Goal: Task Accomplishment & Management: Check status

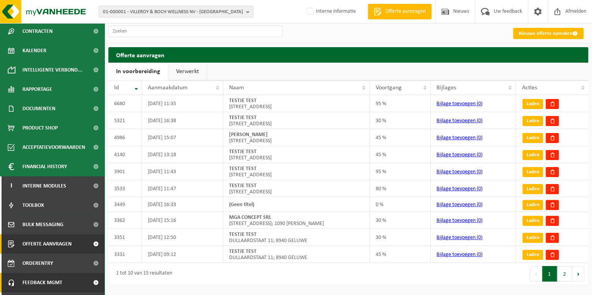
scroll to position [114, 0]
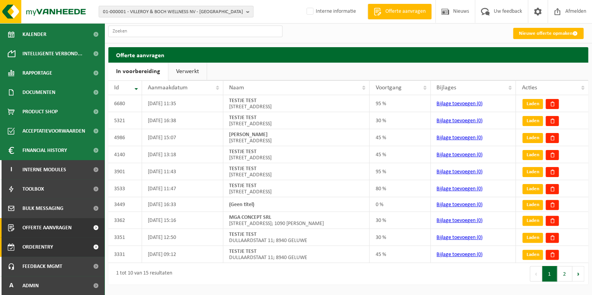
click at [35, 250] on span "Orderentry Goedkeuring" at bounding box center [54, 246] width 65 height 19
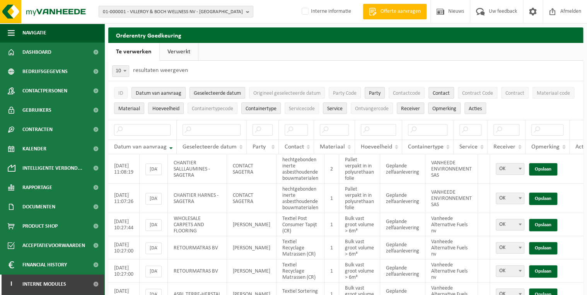
click at [171, 53] on link "Verwerkt" at bounding box center [179, 52] width 38 height 18
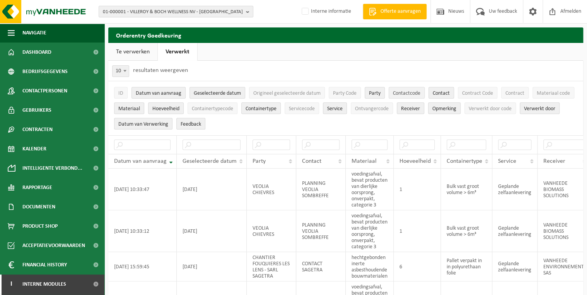
click at [410, 95] on span "Contactcode" at bounding box center [406, 94] width 27 height 6
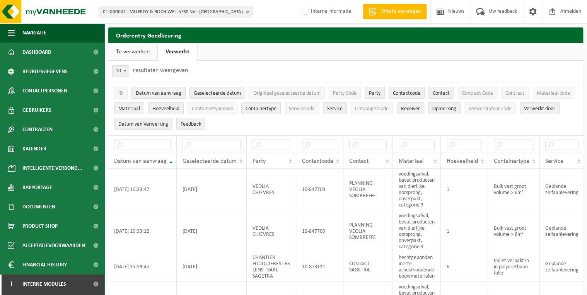
drag, startPoint x: 246, startPoint y: 145, endPoint x: 221, endPoint y: 142, distance: 24.9
click at [221, 142] on tr at bounding box center [477, 144] width 738 height 19
click at [406, 92] on span "Contactcode" at bounding box center [406, 94] width 27 height 6
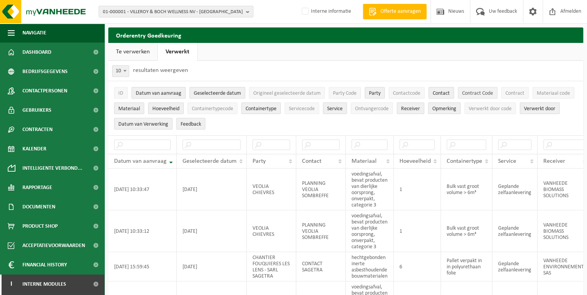
click at [472, 94] on span "Contract Code" at bounding box center [477, 94] width 31 height 6
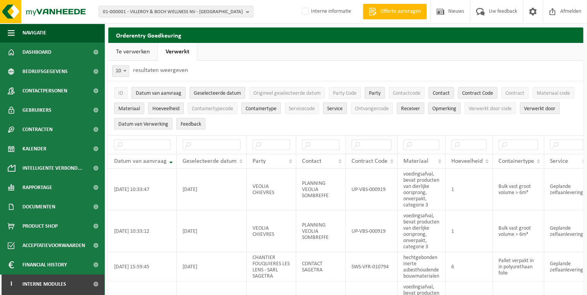
click at [349, 150] on th at bounding box center [372, 144] width 52 height 19
click at [352, 144] on input "text" at bounding box center [372, 145] width 40 height 10
paste input "RC-VEL-006155"
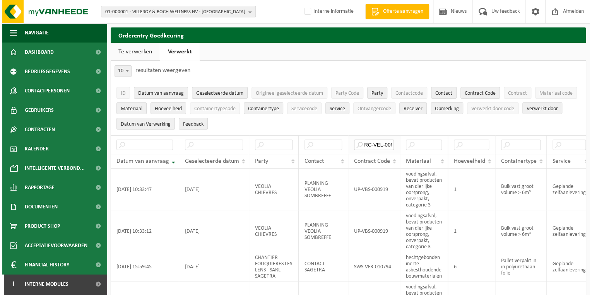
scroll to position [0, 10]
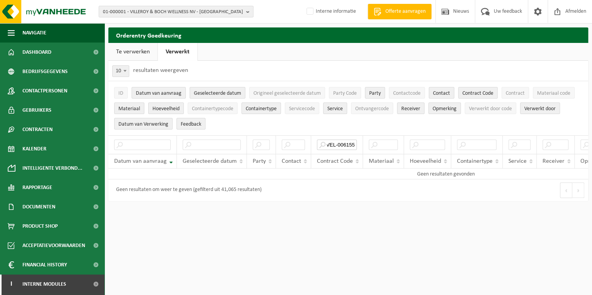
type input "RC-VEL-006155"
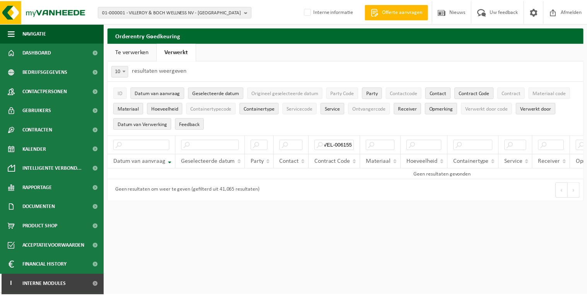
scroll to position [0, 0]
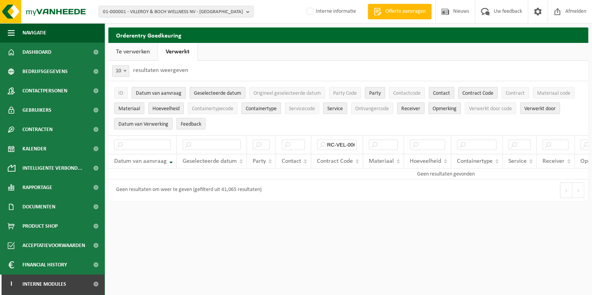
click at [127, 58] on link "Te verwerken" at bounding box center [132, 52] width 49 height 18
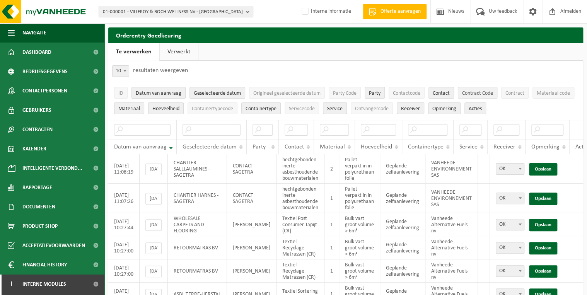
click at [487, 96] on span "Contract Code" at bounding box center [477, 94] width 31 height 6
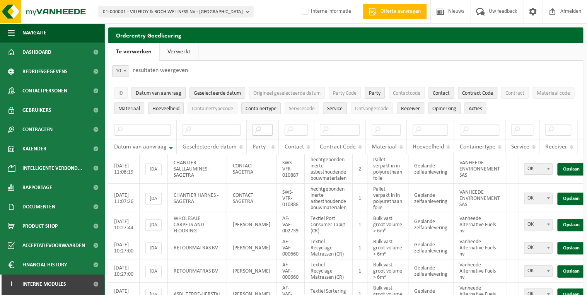
click at [265, 129] on input "text" at bounding box center [263, 130] width 20 height 12
paste input "RC-VEL-006155"
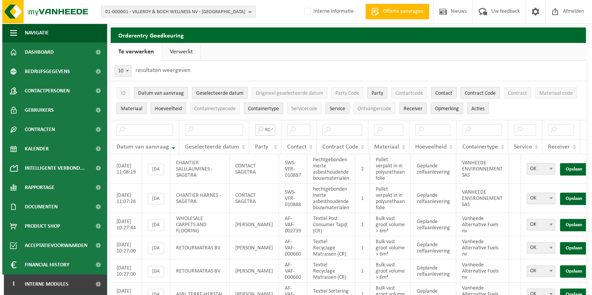
scroll to position [0, 23]
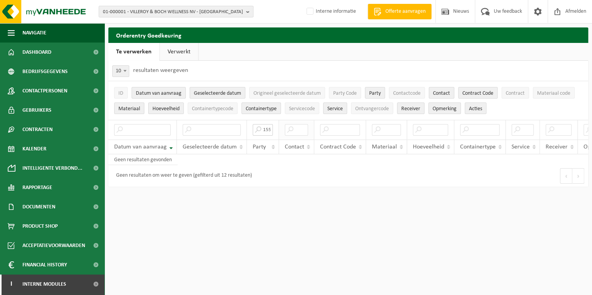
type input "RC-VEL-006155"
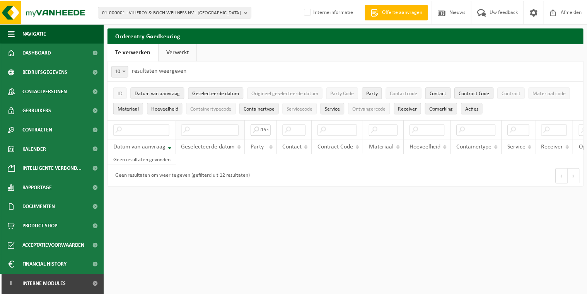
scroll to position [0, 0]
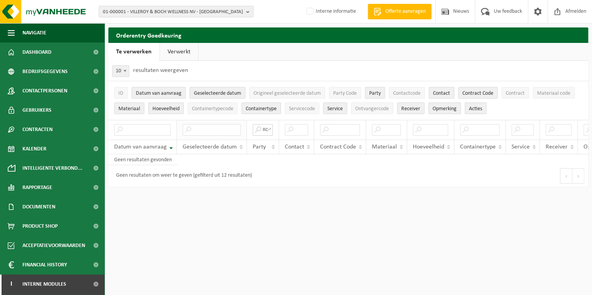
drag, startPoint x: 268, startPoint y: 129, endPoint x: 181, endPoint y: 130, distance: 87.4
click at [181, 128] on tr "RC-VEL-006155" at bounding box center [380, 130] width 544 height 20
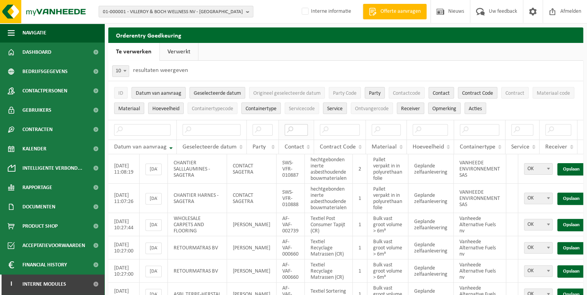
click at [300, 127] on input "text" at bounding box center [296, 130] width 23 height 12
click at [328, 128] on input "text" at bounding box center [340, 130] width 40 height 12
paste input "RC-VEL-006155"
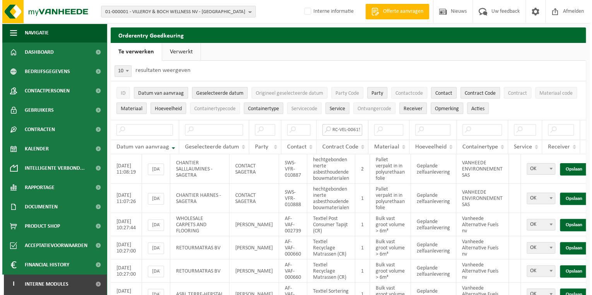
scroll to position [0, 3]
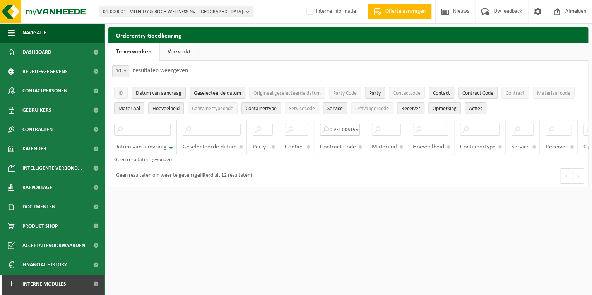
type input "RC-VEL-006155"
drag, startPoint x: 355, startPoint y: 129, endPoint x: 204, endPoint y: 128, distance: 150.5
click at [216, 128] on tr "RC-VEL-006155" at bounding box center [380, 130] width 544 height 20
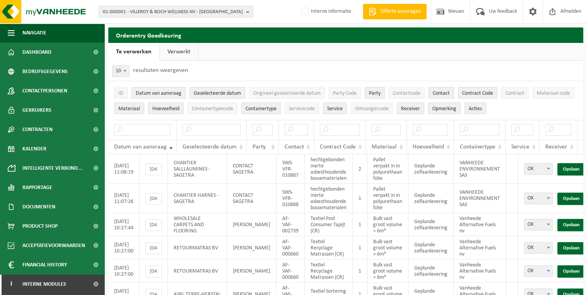
click at [174, 51] on link "Verwerkt" at bounding box center [179, 52] width 38 height 18
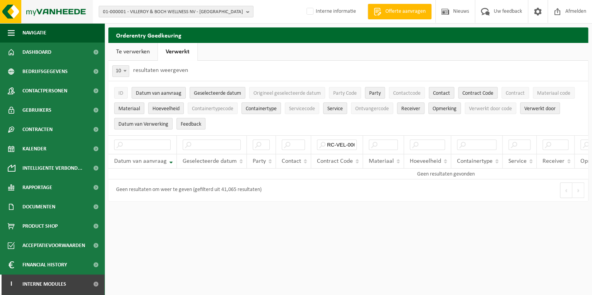
click at [44, 9] on img at bounding box center [46, 11] width 93 height 23
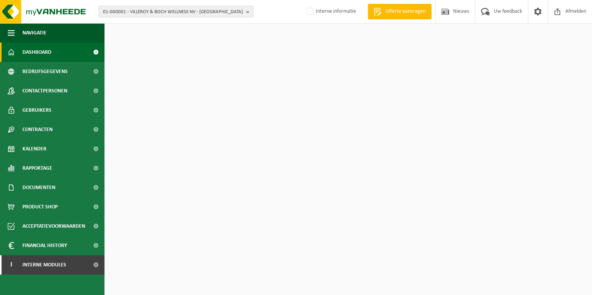
click at [195, 12] on span "01-000001 - VILLEROY & BOCH WELLNESS NV - [GEOGRAPHIC_DATA]" at bounding box center [173, 12] width 140 height 12
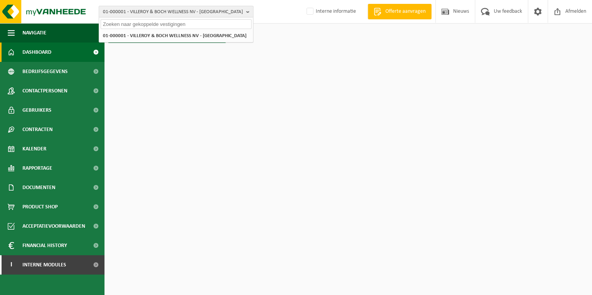
paste input "01-004619"
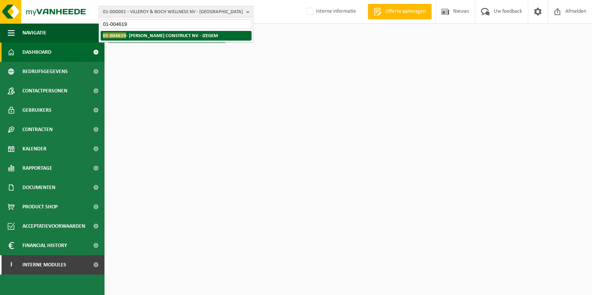
type input "01-004619"
click at [130, 38] on li "01-004619 - OLIVIER CONSTRUCT NV - IZEGEM" at bounding box center [176, 36] width 151 height 10
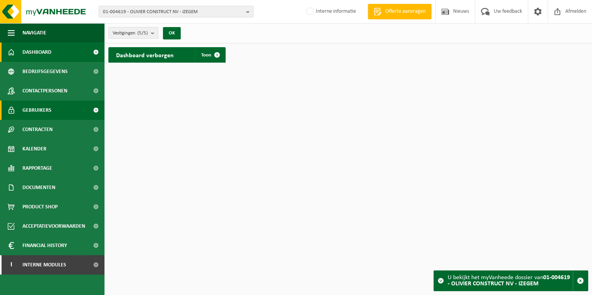
click at [24, 103] on span "Gebruikers" at bounding box center [36, 110] width 29 height 19
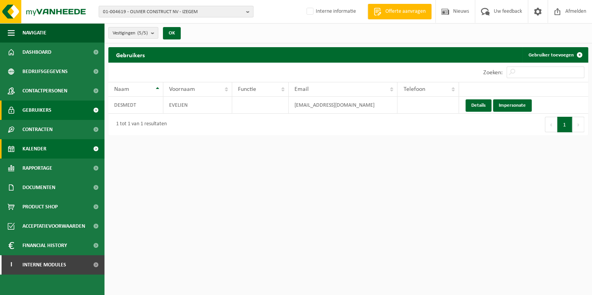
click at [40, 150] on span "Kalender" at bounding box center [34, 148] width 24 height 19
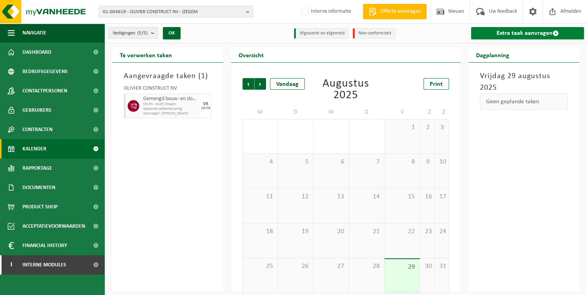
click at [525, 35] on link "Extra taak aanvragen" at bounding box center [527, 33] width 113 height 12
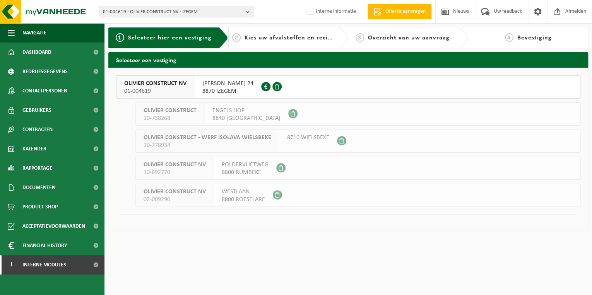
click at [250, 84] on span "LODEWIJK DE RAETLAAN 24" at bounding box center [227, 84] width 51 height 8
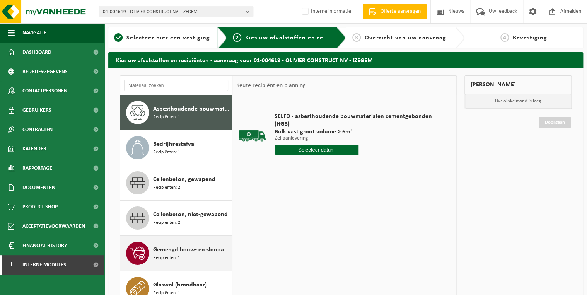
click at [179, 246] on span "Gemengd bouw- en sloopafval (inert en niet inert)" at bounding box center [191, 249] width 77 height 9
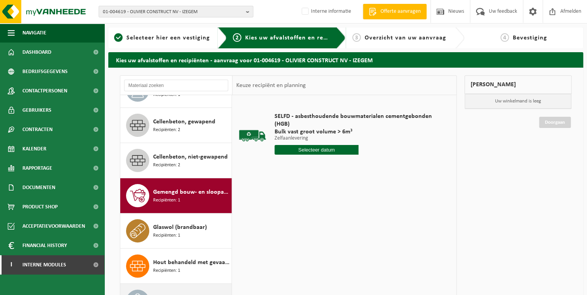
scroll to position [118, 0]
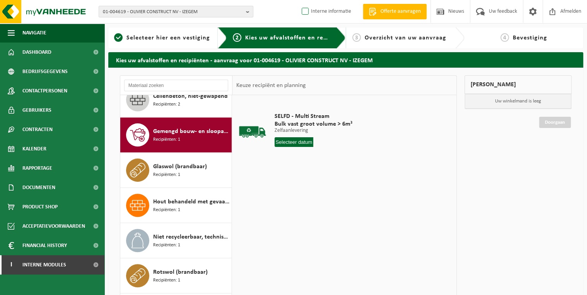
click at [309, 10] on label "Interne informatie" at bounding box center [325, 12] width 51 height 12
click at [299, 0] on input "Interne informatie" at bounding box center [299, 0] width 0 height 0
checkbox input "true"
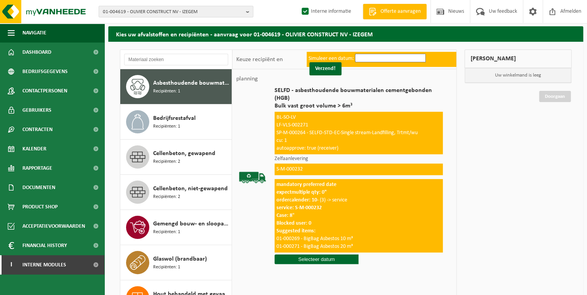
scroll to position [62, 0]
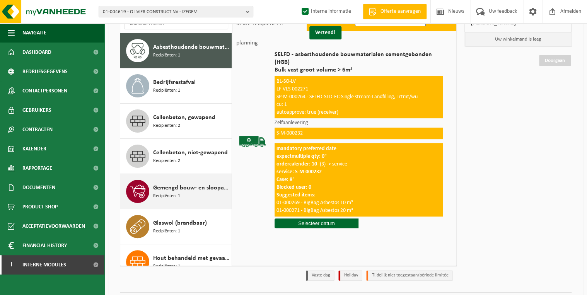
click at [158, 193] on span "Recipiënten: 1" at bounding box center [166, 196] width 27 height 7
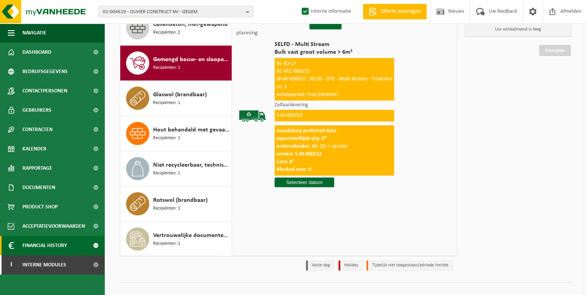
scroll to position [82, 0]
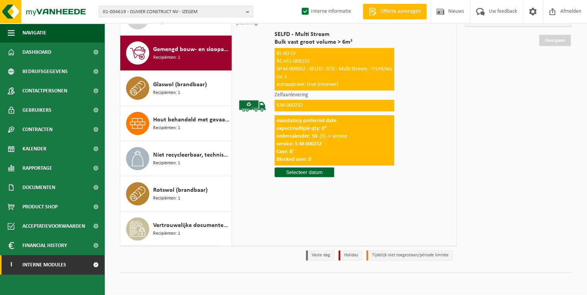
click at [37, 262] on span "Interne modules" at bounding box center [44, 264] width 44 height 19
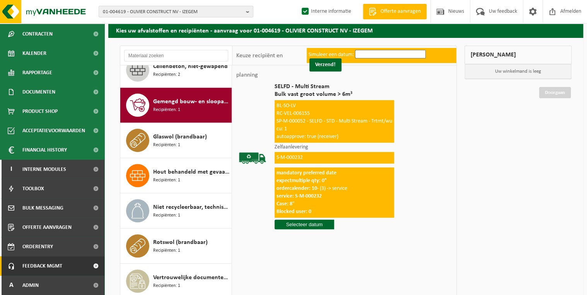
scroll to position [31, 0]
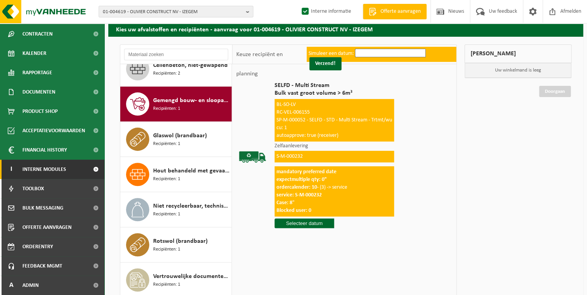
click at [54, 170] on span "Interne modules" at bounding box center [44, 169] width 44 height 19
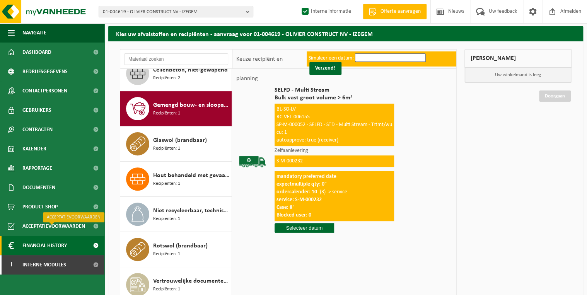
scroll to position [62, 0]
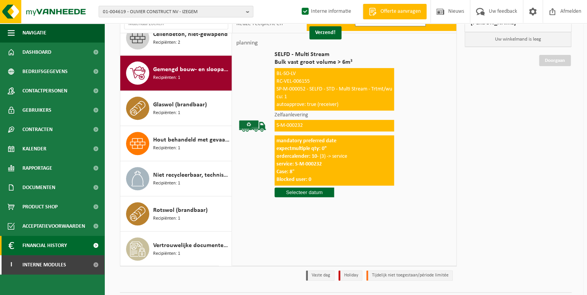
drag, startPoint x: 51, startPoint y: 261, endPoint x: 55, endPoint y: 247, distance: 14.8
click at [51, 261] on span "Interne modules" at bounding box center [44, 264] width 44 height 19
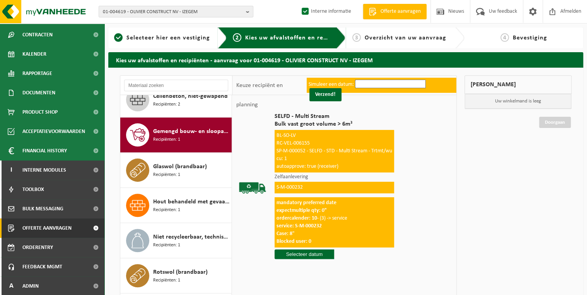
scroll to position [96, 0]
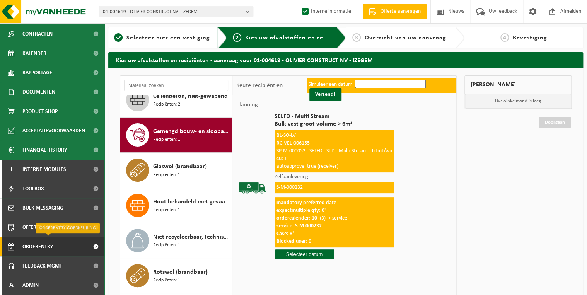
click at [41, 244] on span "Orderentry Goedkeuring" at bounding box center [54, 246] width 65 height 19
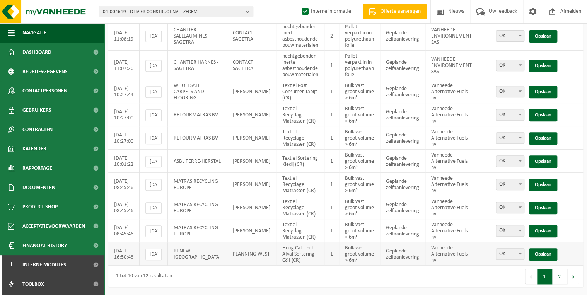
scroll to position [136, 0]
click at [552, 268] on div "Eerste Vorige 1 2 Volgende Laatste" at bounding box center [464, 277] width 237 height 22
click at [555, 270] on button "2" at bounding box center [559, 276] width 15 height 15
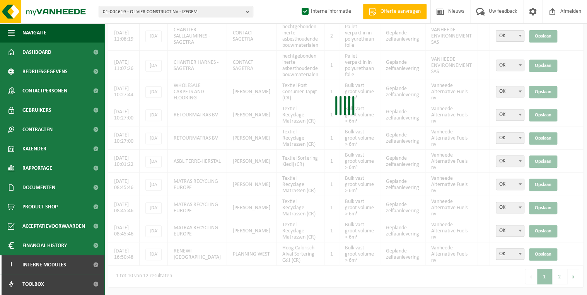
scroll to position [0, 0]
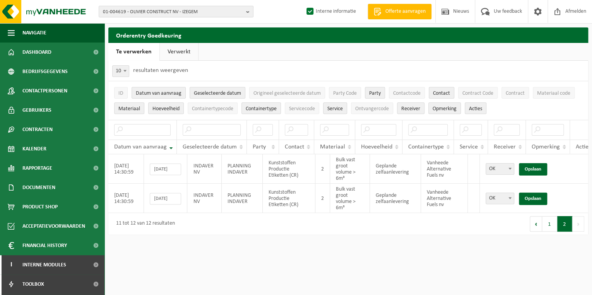
click at [173, 51] on link "Verwerkt" at bounding box center [179, 52] width 38 height 18
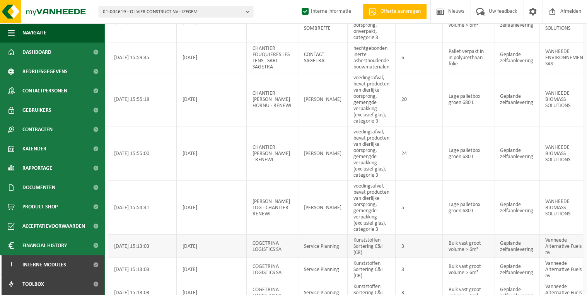
scroll to position [299, 0]
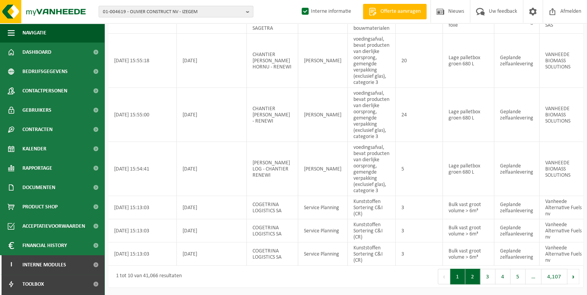
click at [478, 273] on button "2" at bounding box center [472, 276] width 15 height 15
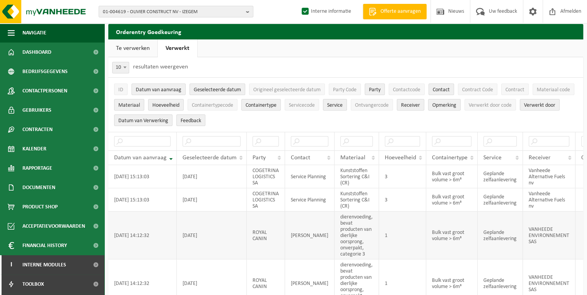
scroll to position [0, 0]
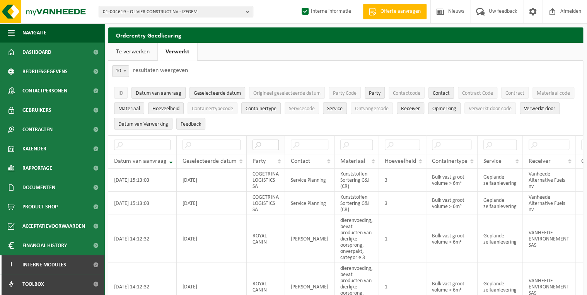
click at [266, 144] on input "text" at bounding box center [266, 145] width 26 height 10
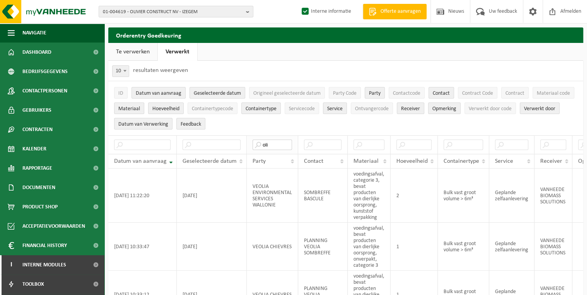
click at [270, 142] on input "oli" at bounding box center [272, 145] width 39 height 10
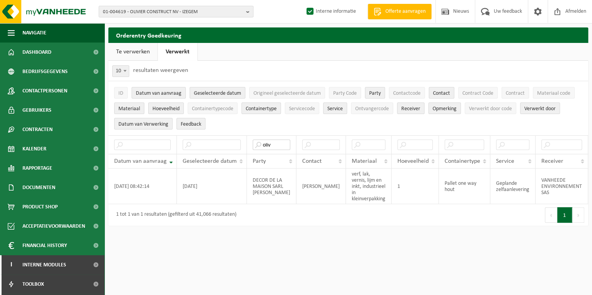
type input "oliv"
click at [141, 49] on link "Te verwerken" at bounding box center [132, 52] width 49 height 18
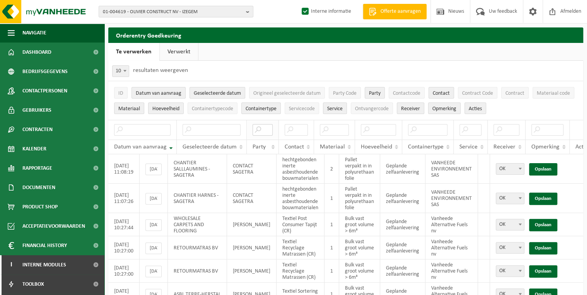
click at [260, 130] on input "text" at bounding box center [263, 130] width 20 height 12
click at [334, 130] on input "text" at bounding box center [334, 130] width 29 height 12
type input "ol"
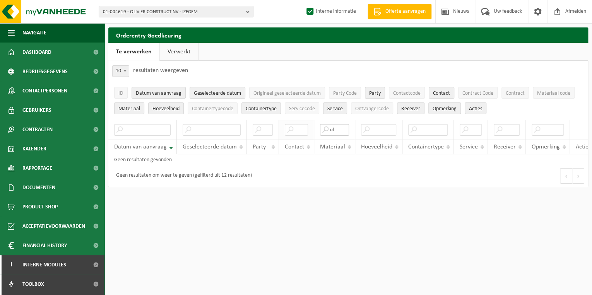
drag, startPoint x: 337, startPoint y: 129, endPoint x: 292, endPoint y: 127, distance: 44.1
click at [292, 127] on tr "ol" at bounding box center [354, 130] width 492 height 20
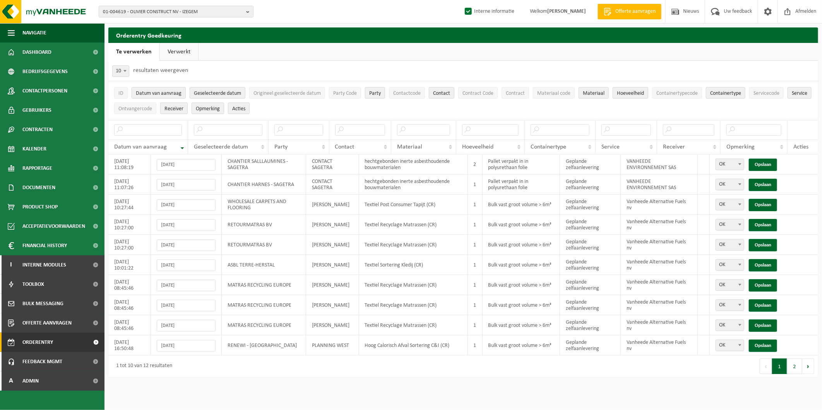
click at [119, 71] on span "10" at bounding box center [121, 71] width 16 height 11
select select "50"
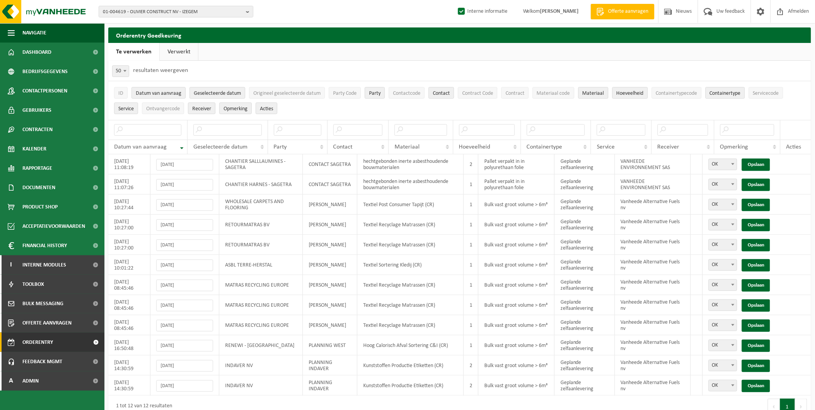
click at [176, 48] on link "Verwerkt" at bounding box center [179, 52] width 38 height 18
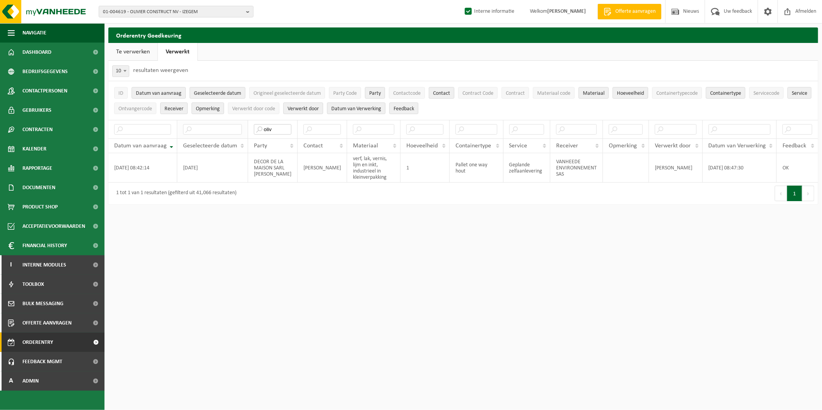
drag, startPoint x: 275, startPoint y: 124, endPoint x: 246, endPoint y: 122, distance: 28.3
click at [246, 122] on tr "oliv" at bounding box center [462, 129] width 709 height 19
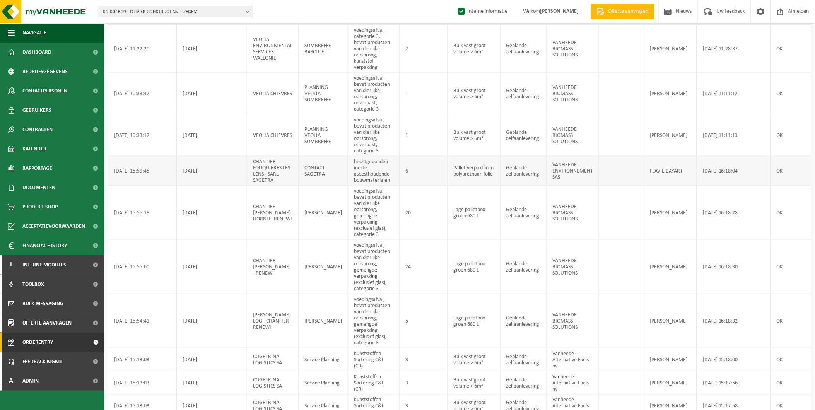
scroll to position [160, 0]
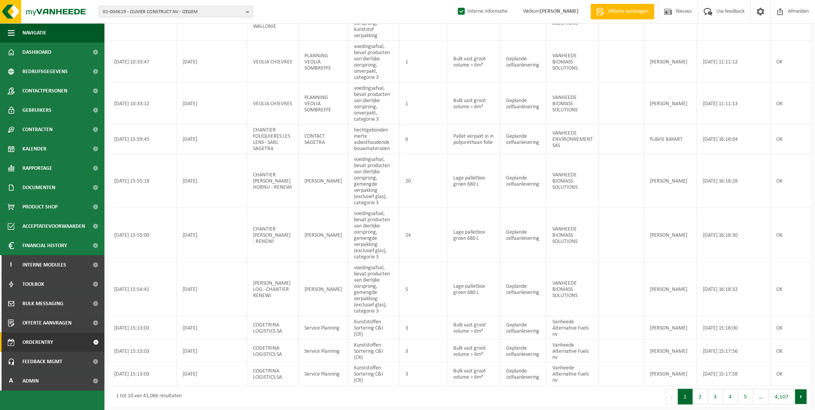
click at [591, 290] on button "Volgende" at bounding box center [801, 396] width 12 height 15
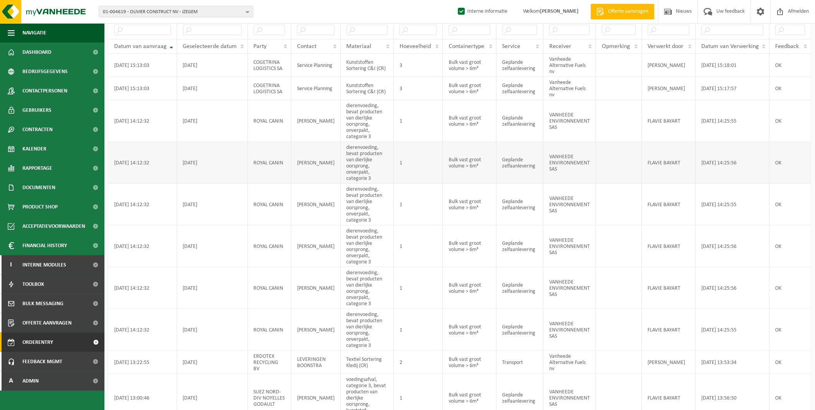
scroll to position [135, 0]
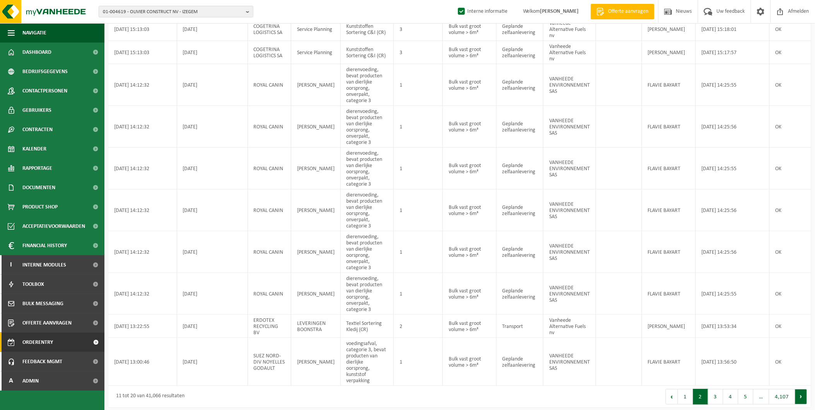
click at [591, 290] on button "Volgende" at bounding box center [801, 396] width 12 height 15
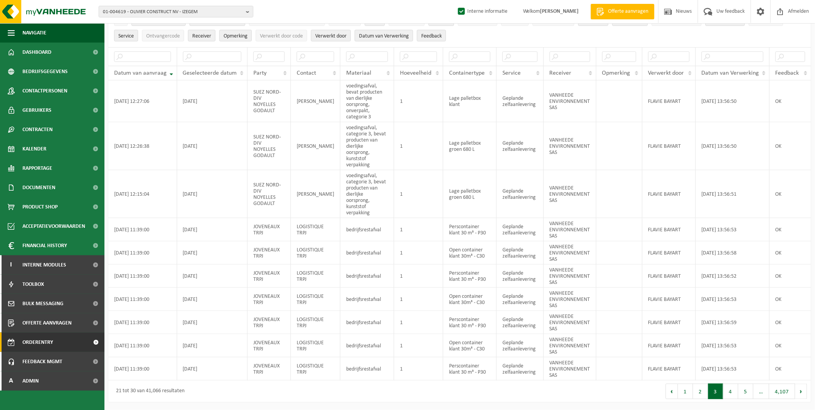
scroll to position [61, 0]
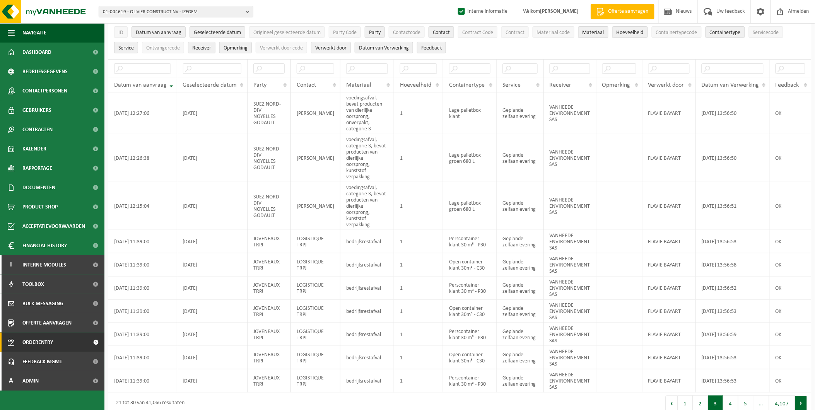
click at [591, 290] on button "Volgende" at bounding box center [801, 403] width 12 height 15
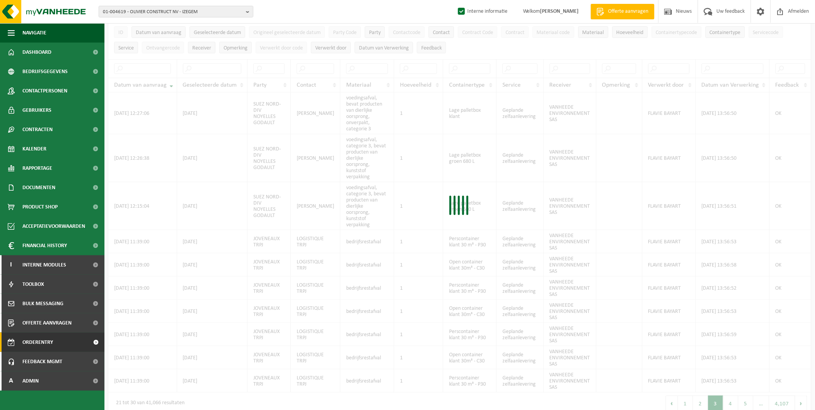
scroll to position [12, 0]
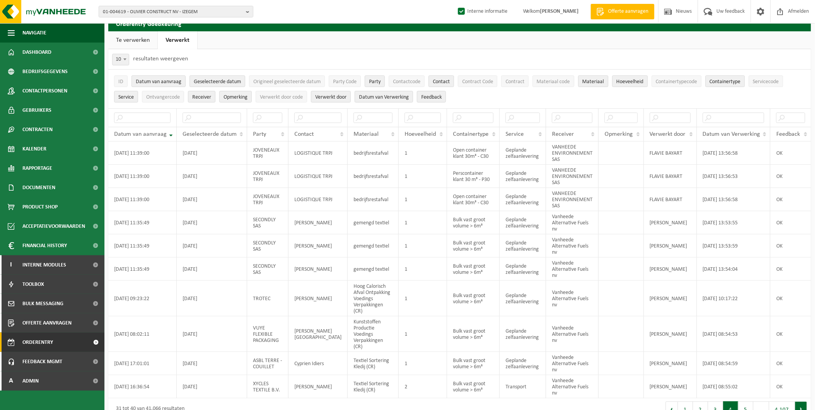
click at [591, 290] on button "Volgende" at bounding box center [801, 408] width 12 height 15
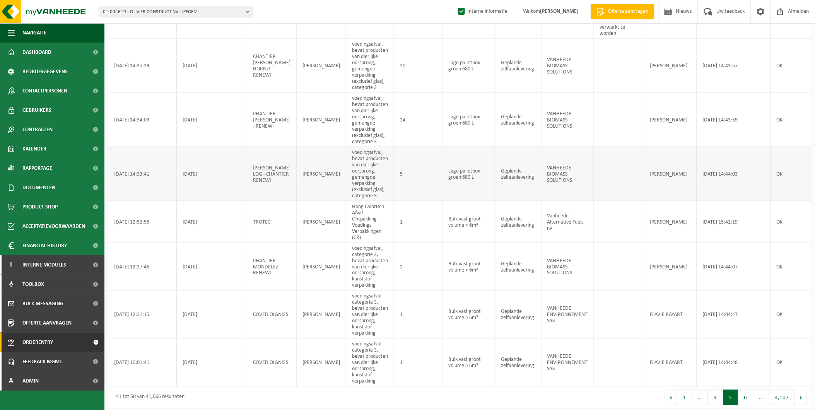
scroll to position [253, 0]
drag, startPoint x: 796, startPoint y: 393, endPoint x: 792, endPoint y: 393, distance: 4.3
click at [591, 290] on button "Volgende" at bounding box center [801, 396] width 12 height 15
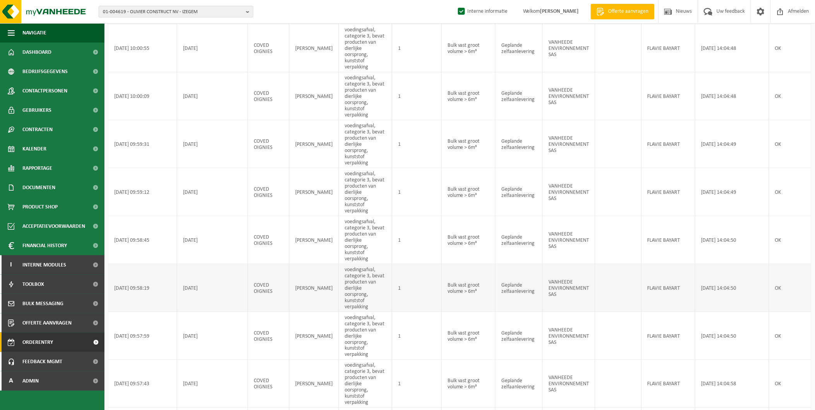
scroll to position [191, 0]
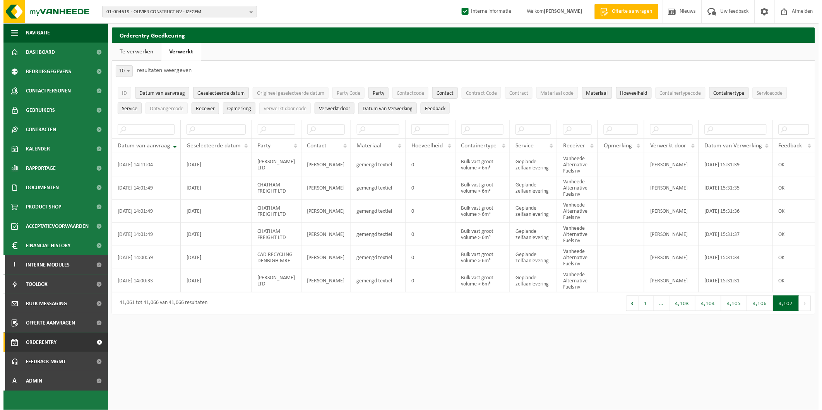
scroll to position [0, 0]
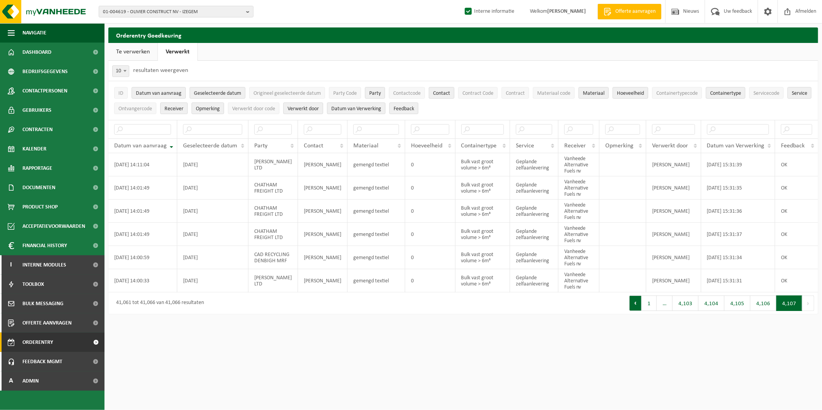
click at [591, 290] on button "Vorige" at bounding box center [635, 303] width 12 height 15
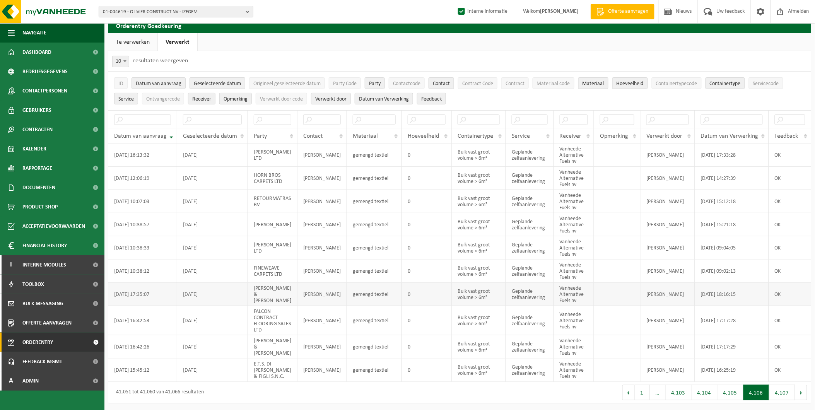
scroll to position [17, 0]
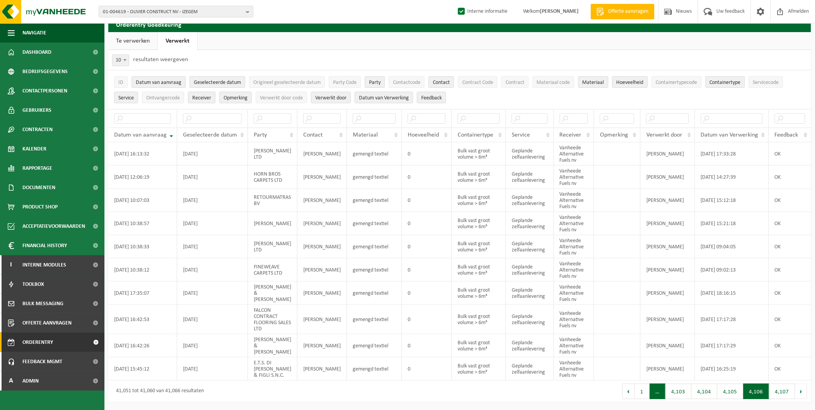
click at [591, 290] on span "…" at bounding box center [658, 391] width 16 height 15
click at [591, 290] on button "1" at bounding box center [642, 391] width 15 height 15
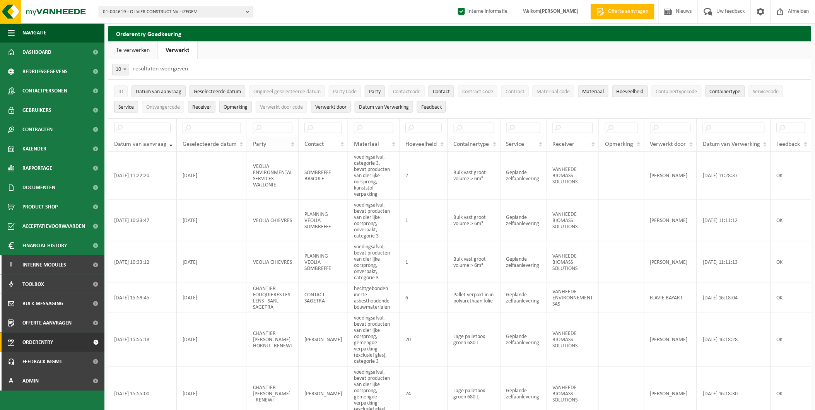
scroll to position [0, 0]
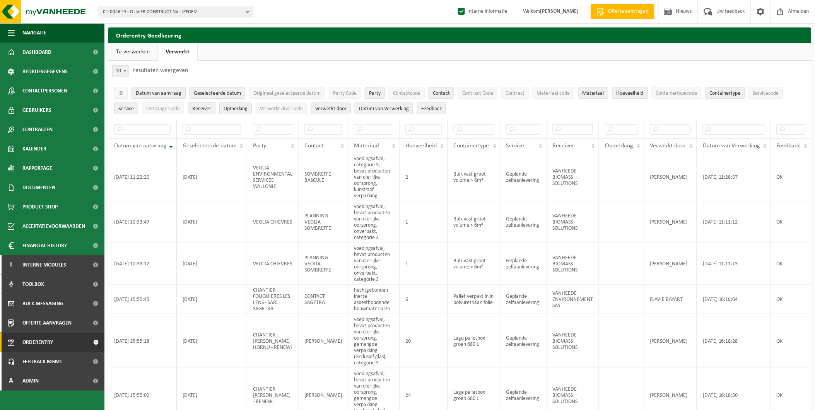
click at [113, 68] on span "10" at bounding box center [121, 71] width 16 height 11
select select "100"
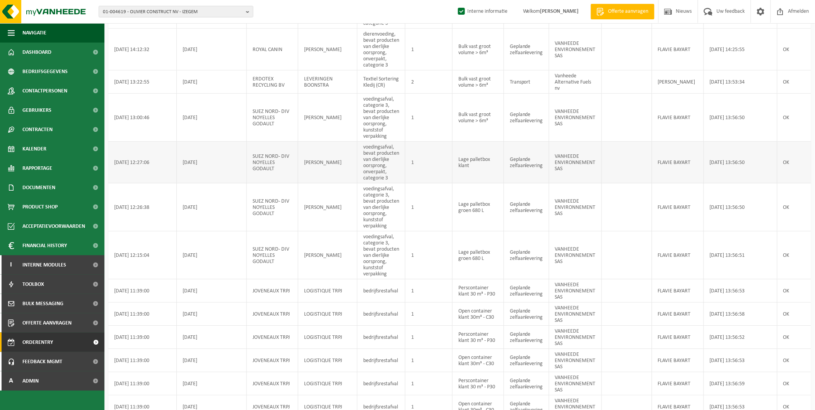
scroll to position [774, 0]
